Goal: Navigation & Orientation: Find specific page/section

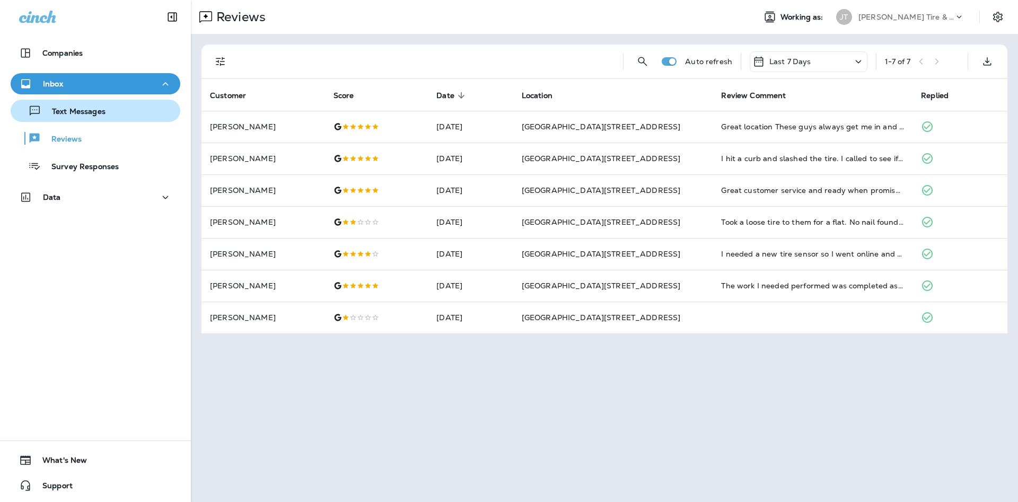
click at [143, 119] on button "Text Messages" at bounding box center [96, 111] width 170 height 22
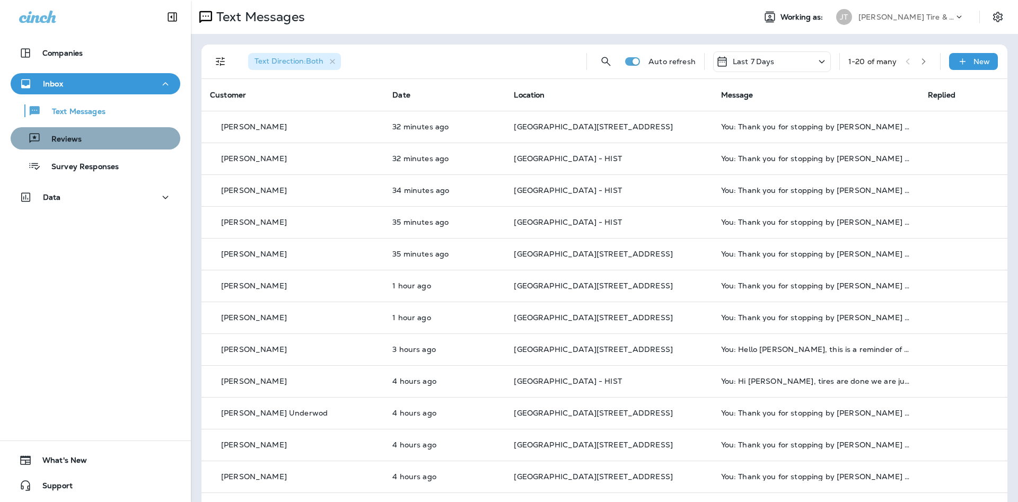
click at [66, 146] on button "Reviews" at bounding box center [96, 138] width 170 height 22
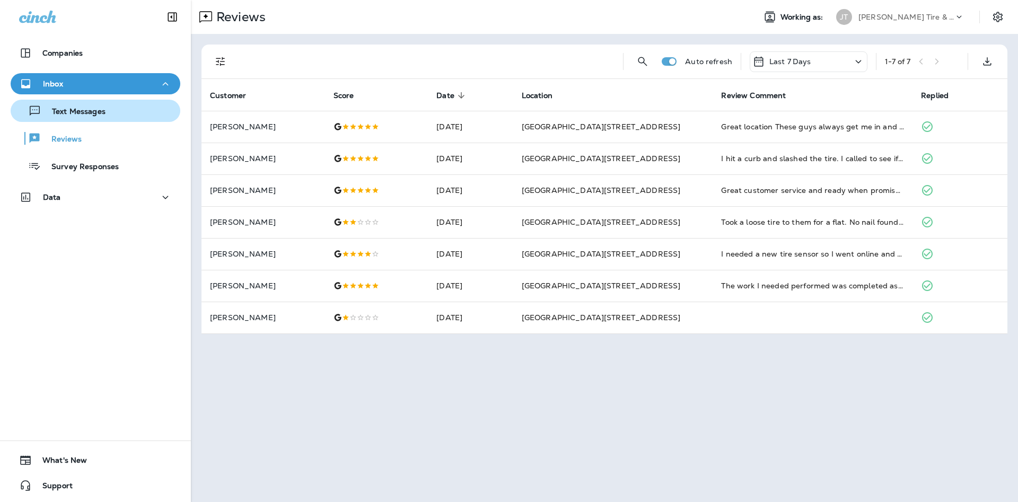
click at [154, 121] on button "Text Messages" at bounding box center [96, 111] width 170 height 22
